Goal: Submit feedback/report problem

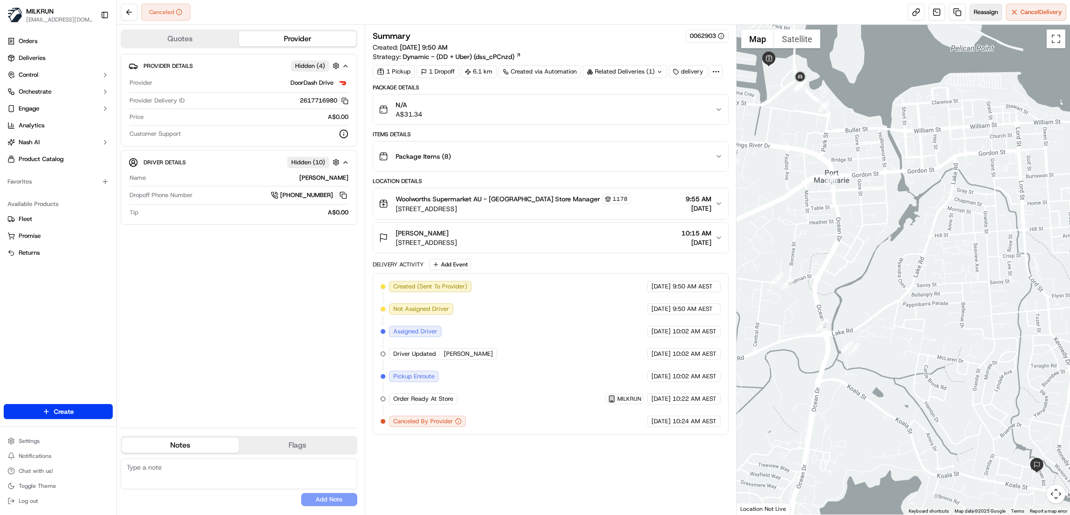
click at [981, 15] on span "Reassign" at bounding box center [986, 12] width 24 height 8
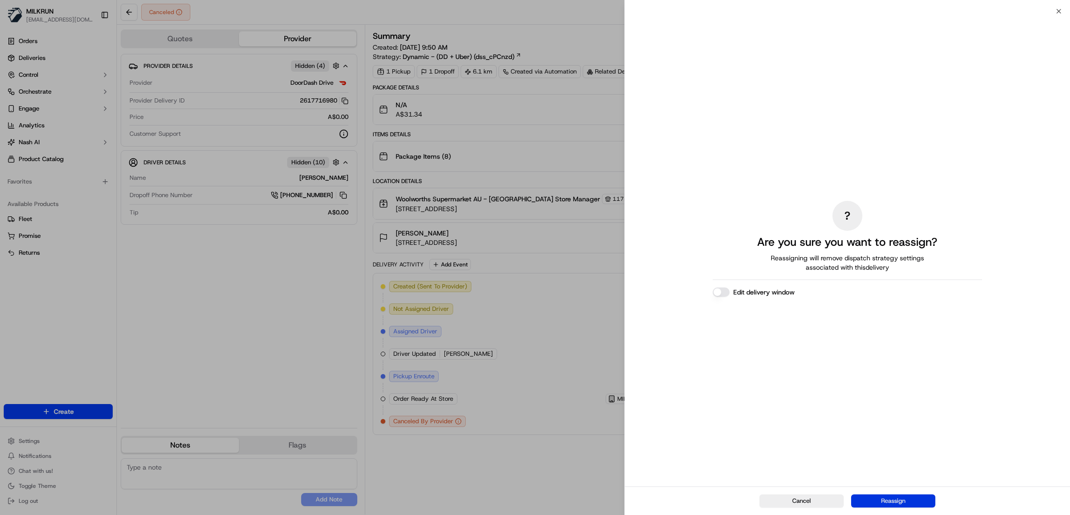
click at [894, 501] on button "Reassign" at bounding box center [893, 500] width 84 height 13
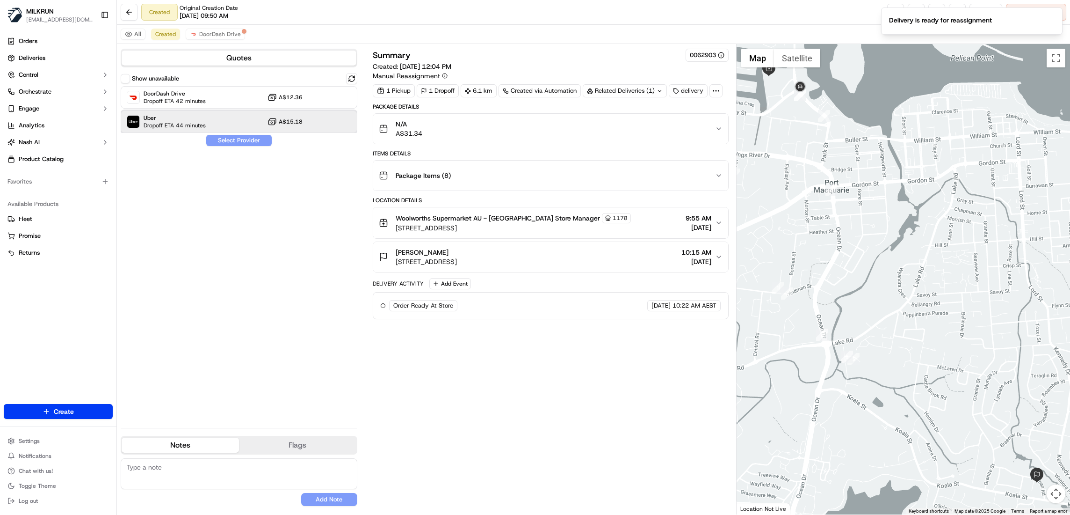
click at [167, 123] on span "Dropoff ETA 44 minutes" at bounding box center [175, 125] width 62 height 7
click at [218, 142] on button "Assign Provider" at bounding box center [239, 140] width 66 height 11
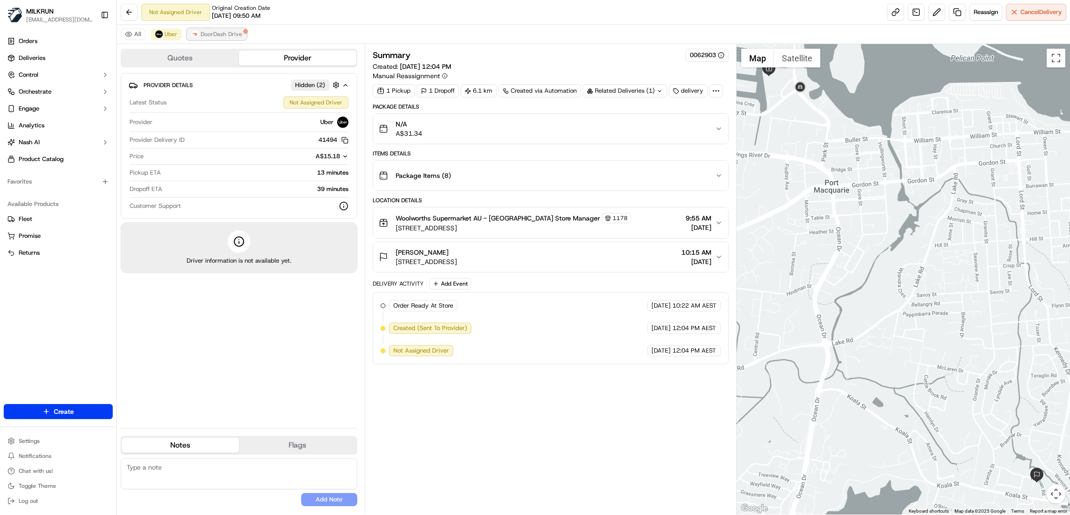
click at [224, 34] on span "DoorDash Drive" at bounding box center [222, 33] width 42 height 7
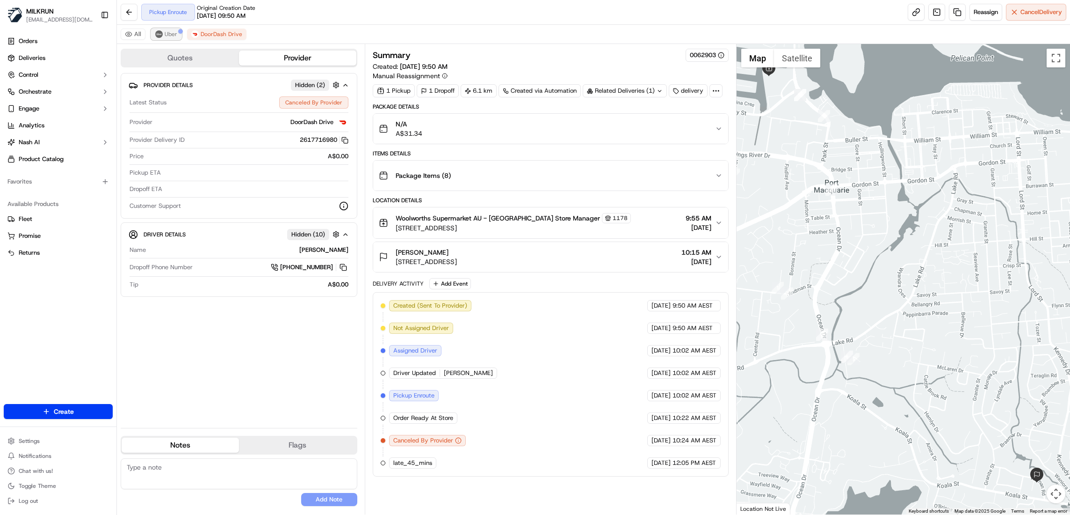
click at [173, 37] on span "Uber" at bounding box center [171, 33] width 13 height 7
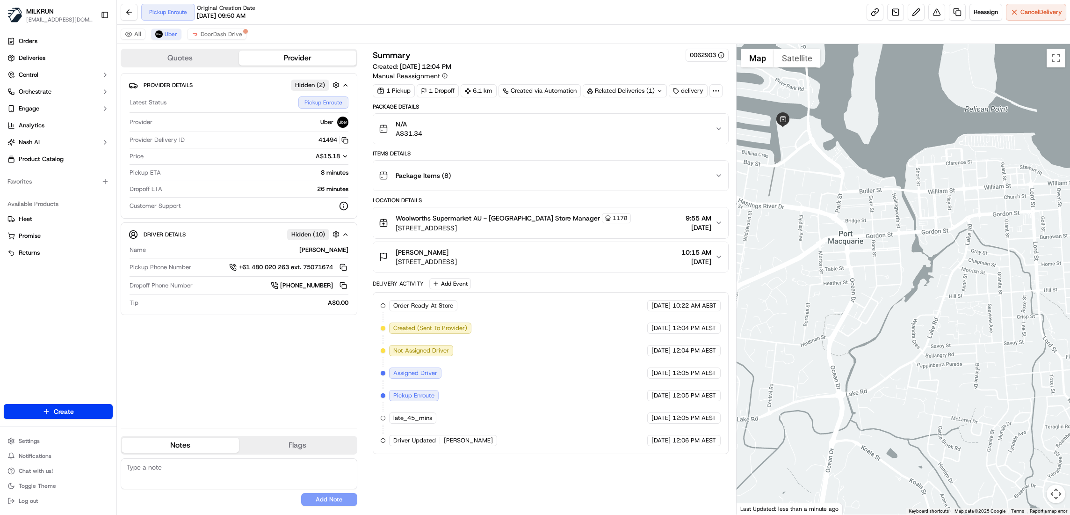
drag, startPoint x: 846, startPoint y: 277, endPoint x: 863, endPoint y: 337, distance: 62.1
click at [863, 337] on div at bounding box center [904, 279] width 334 height 470
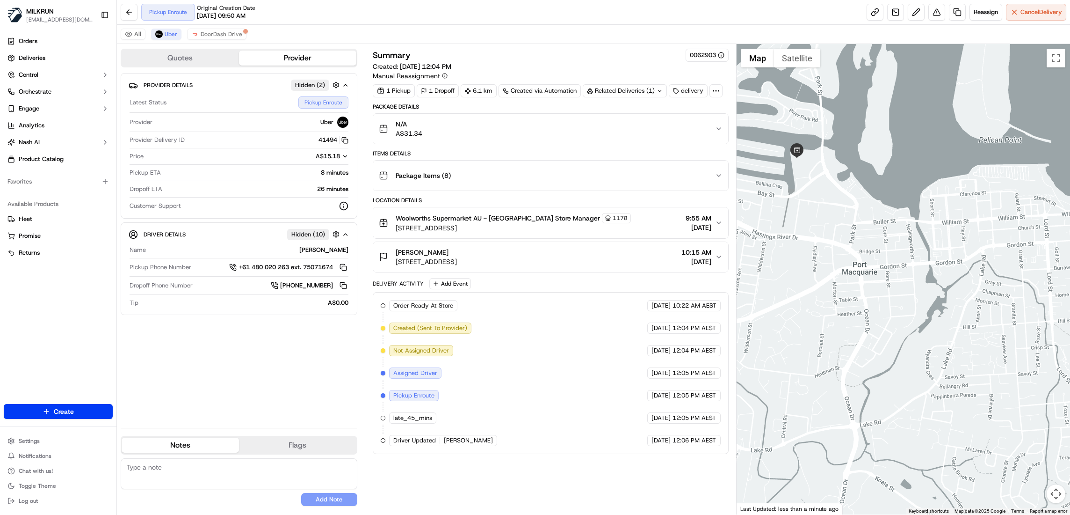
click at [1055, 495] on button "Map camera controls" at bounding box center [1056, 493] width 19 height 19
click at [1035, 493] on button "Zoom out" at bounding box center [1032, 493] width 19 height 19
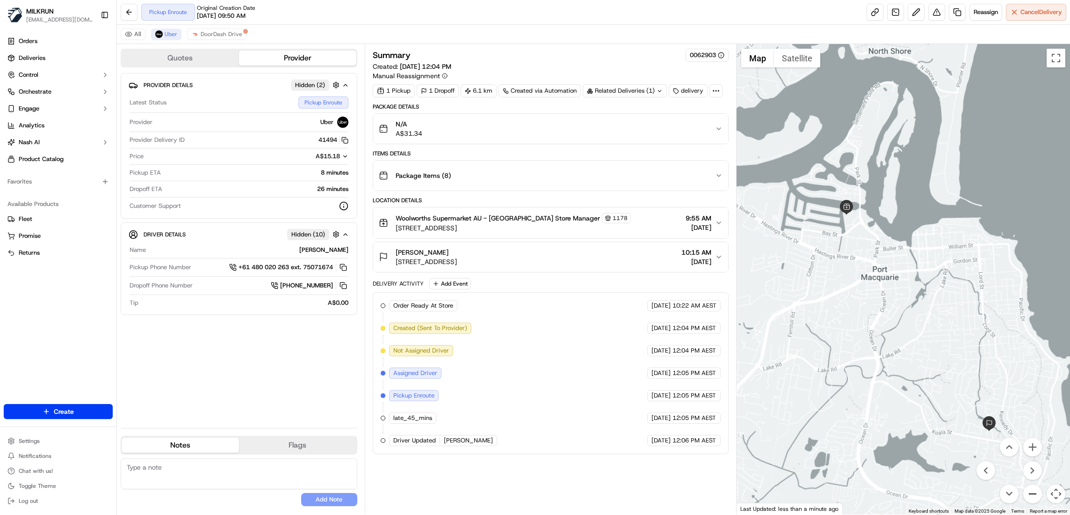
click at [1035, 493] on button "Zoom out" at bounding box center [1032, 493] width 19 height 19
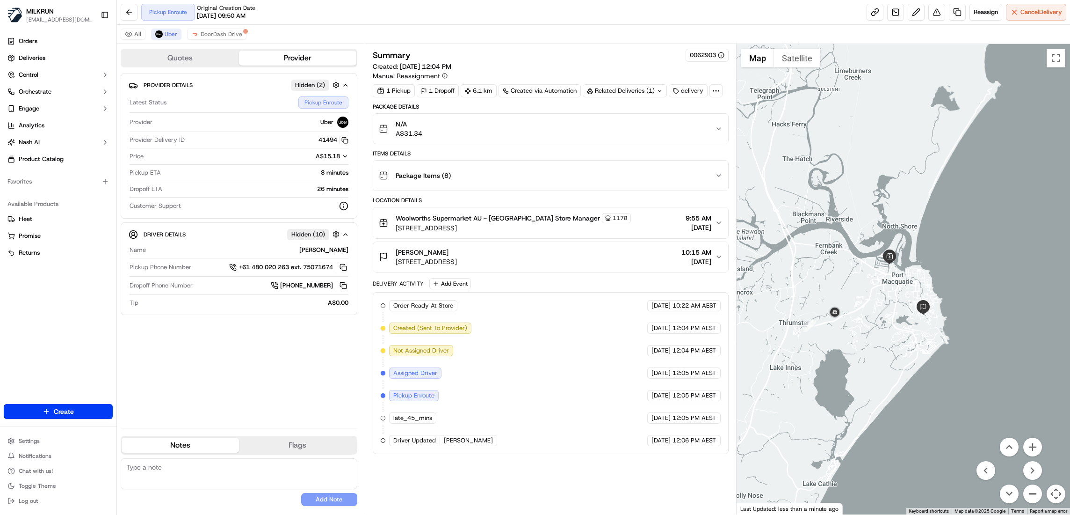
click at [1035, 493] on button "Zoom out" at bounding box center [1032, 493] width 19 height 19
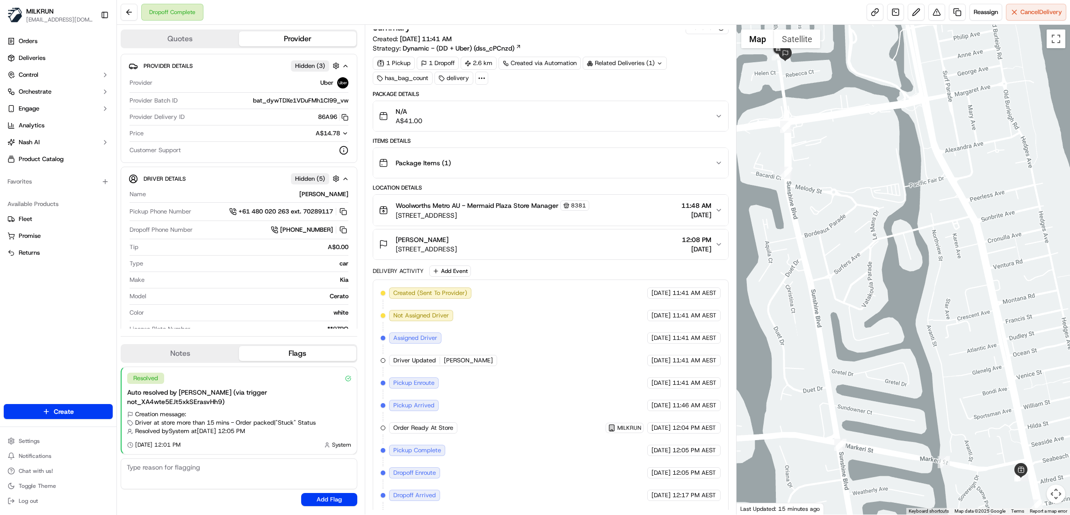
scroll to position [36, 0]
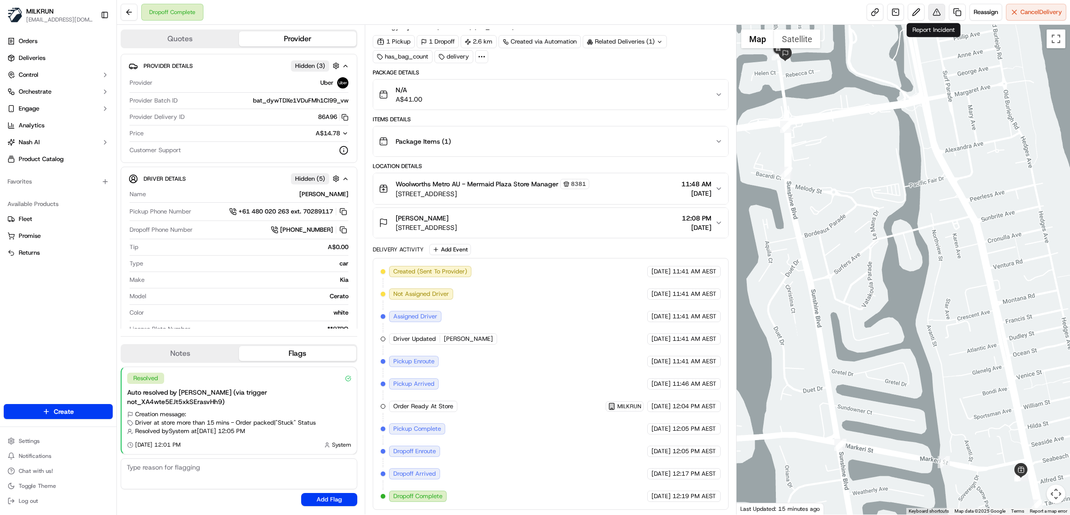
click at [936, 13] on button at bounding box center [937, 12] width 17 height 17
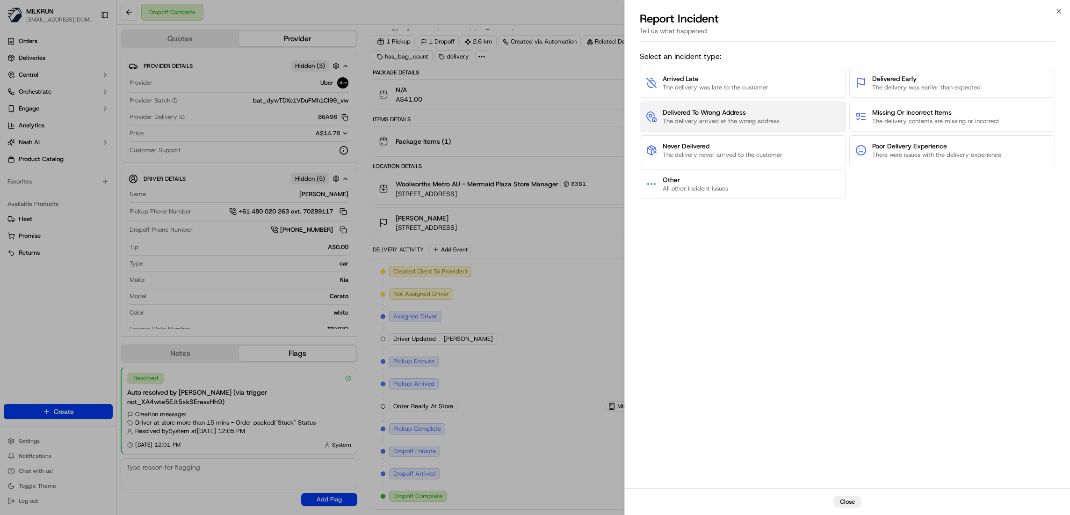
click at [740, 117] on span "The delivery arrived at the wrong address" at bounding box center [721, 121] width 116 height 8
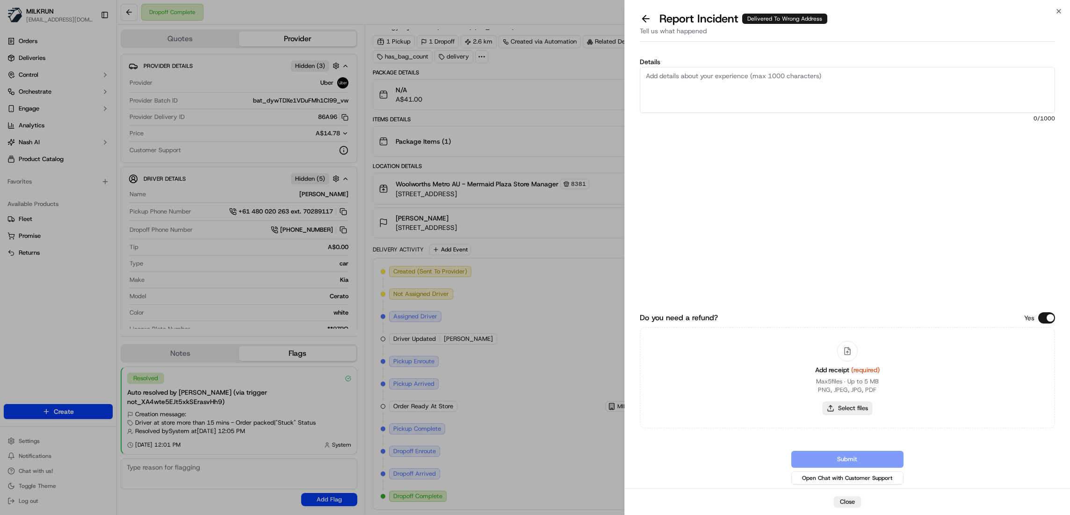
click at [857, 410] on button "Select files" at bounding box center [848, 407] width 50 height 13
type input "C:\fakepath\[PERSON_NAME]..pdf"
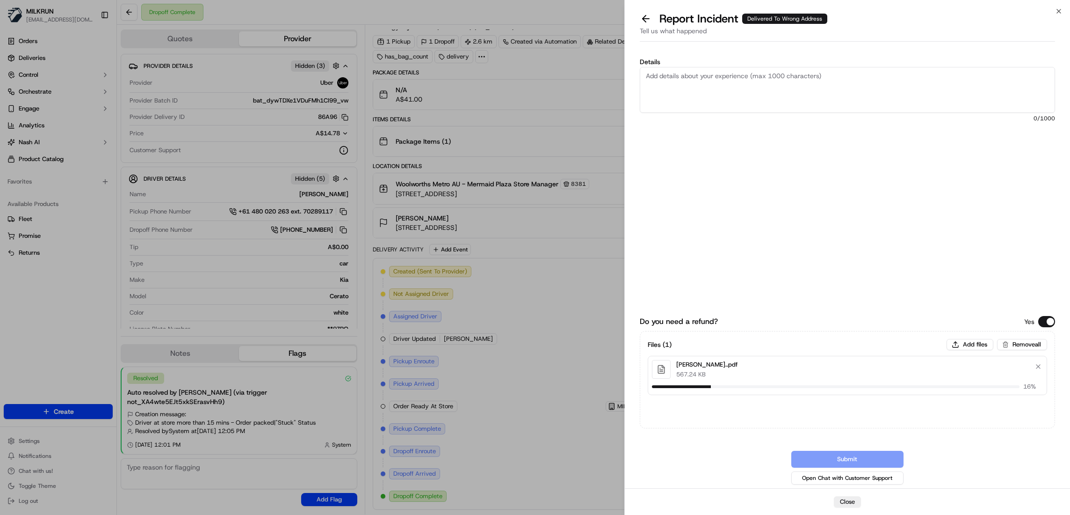
click at [699, 83] on textarea "Details" at bounding box center [847, 90] width 415 height 46
click at [915, 80] on textarea "Hi team, Please review and process billing adjusment, The driver did not follow" at bounding box center [847, 90] width 415 height 46
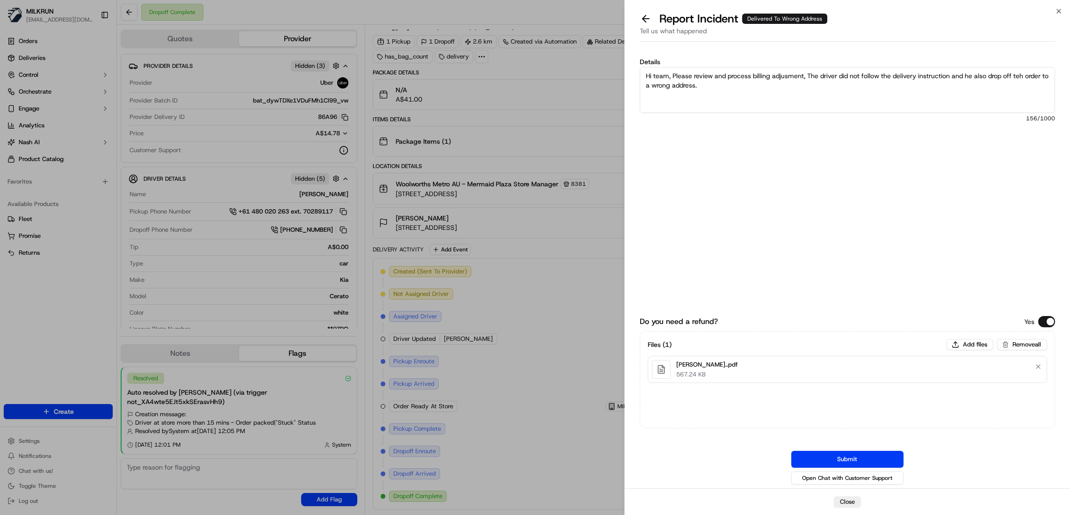
drag, startPoint x: 789, startPoint y: 80, endPoint x: 773, endPoint y: 99, distance: 24.2
click at [745, 112] on div "Details Hi team, Please review and process billing adjusment, The driver did no…" at bounding box center [847, 143] width 415 height 171
click at [732, 92] on textarea "Hi team, Please review and process billing adjustment, The driver did not follo…" at bounding box center [847, 90] width 415 height 46
drag, startPoint x: 726, startPoint y: 102, endPoint x: 644, endPoint y: 96, distance: 82.5
click at [644, 96] on textarea "Hi team, Please review and process billing adjustment, The driver did not follo…" at bounding box center [847, 90] width 415 height 46
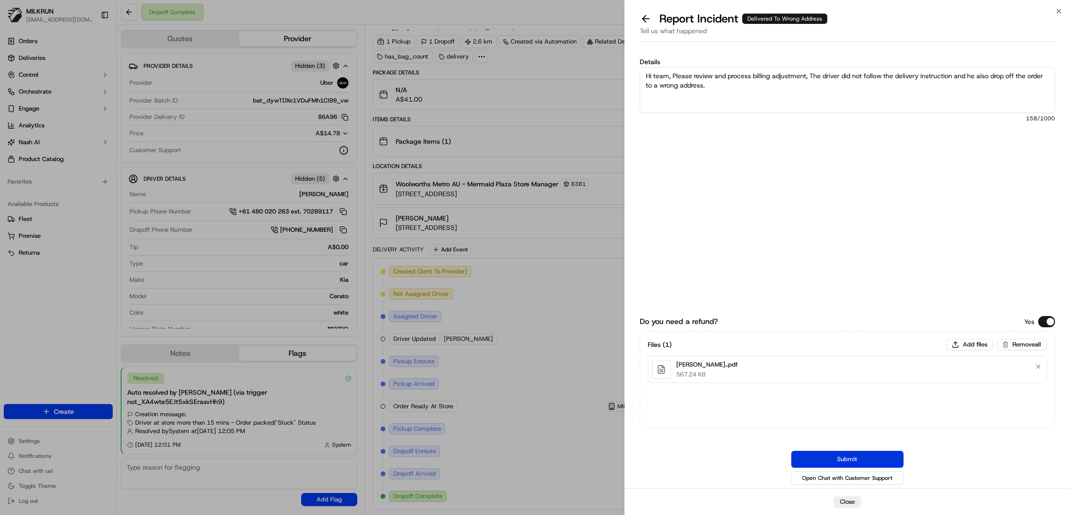
type textarea "Hi team, Please review and process billing adjustment, The driver did not follo…"
click at [854, 460] on button "Submit" at bounding box center [847, 458] width 112 height 17
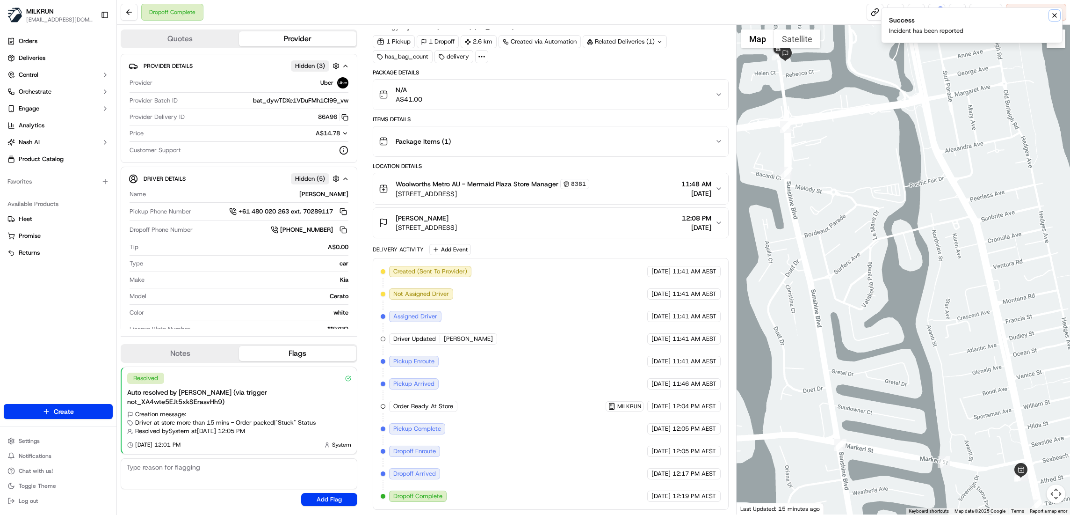
click at [1057, 15] on icon "Notifications (F8)" at bounding box center [1054, 15] width 7 height 7
click at [932, 15] on button at bounding box center [937, 12] width 17 height 17
